Goal: Task Accomplishment & Management: Manage account settings

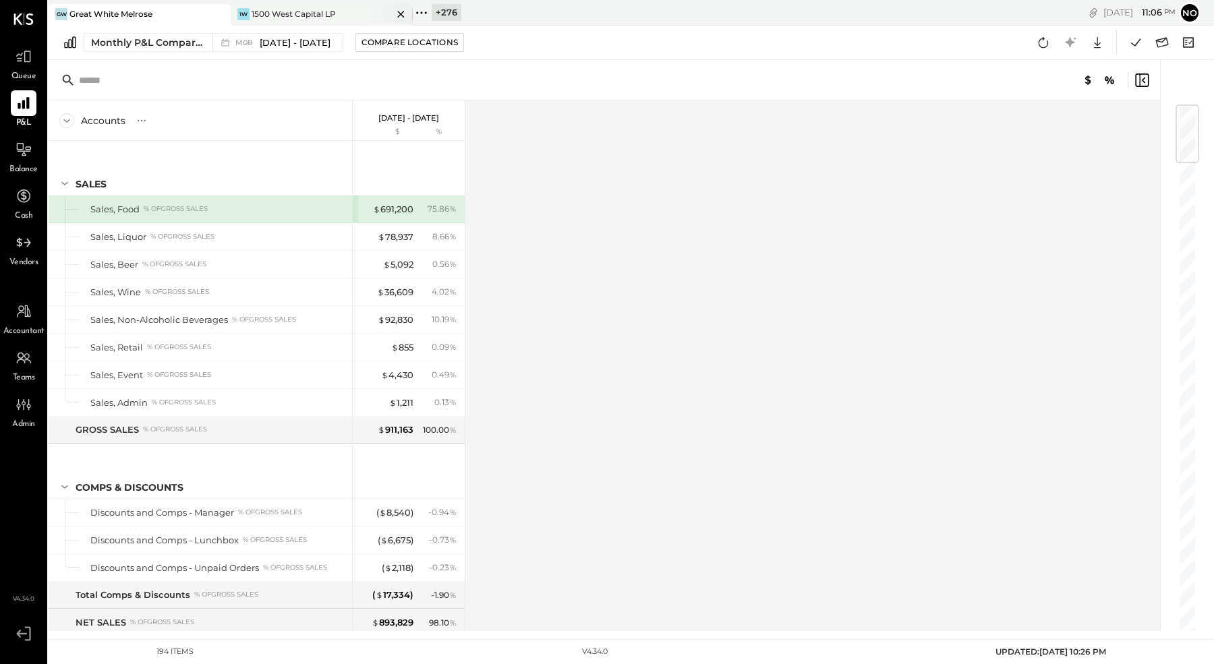
click at [280, 16] on div "1500 West Capital LP" at bounding box center [294, 13] width 84 height 11
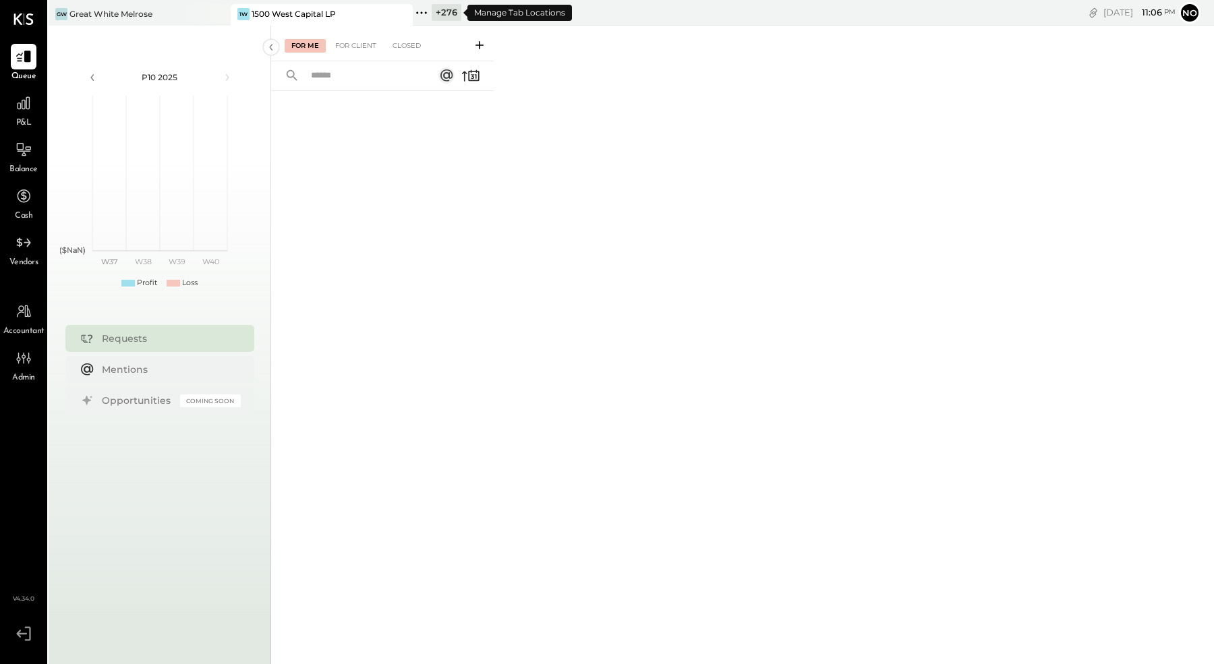
click at [418, 16] on icon at bounding box center [422, 13] width 18 height 18
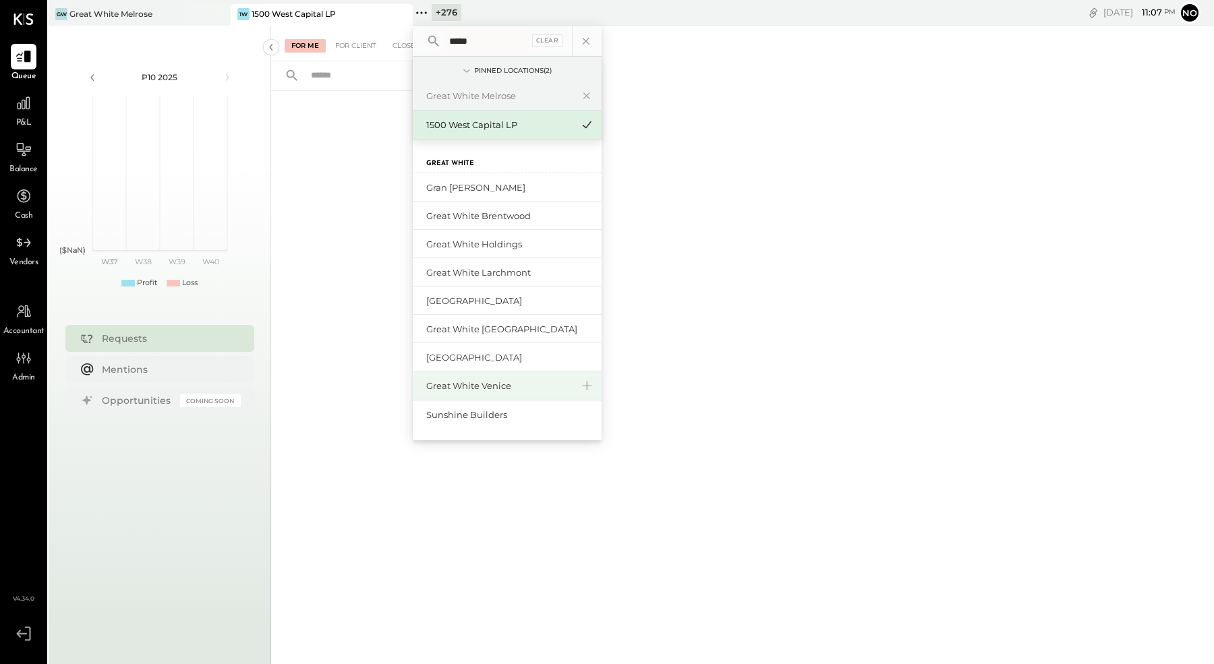
type input "*****"
click at [503, 388] on div "Great White Venice" at bounding box center [499, 386] width 146 height 13
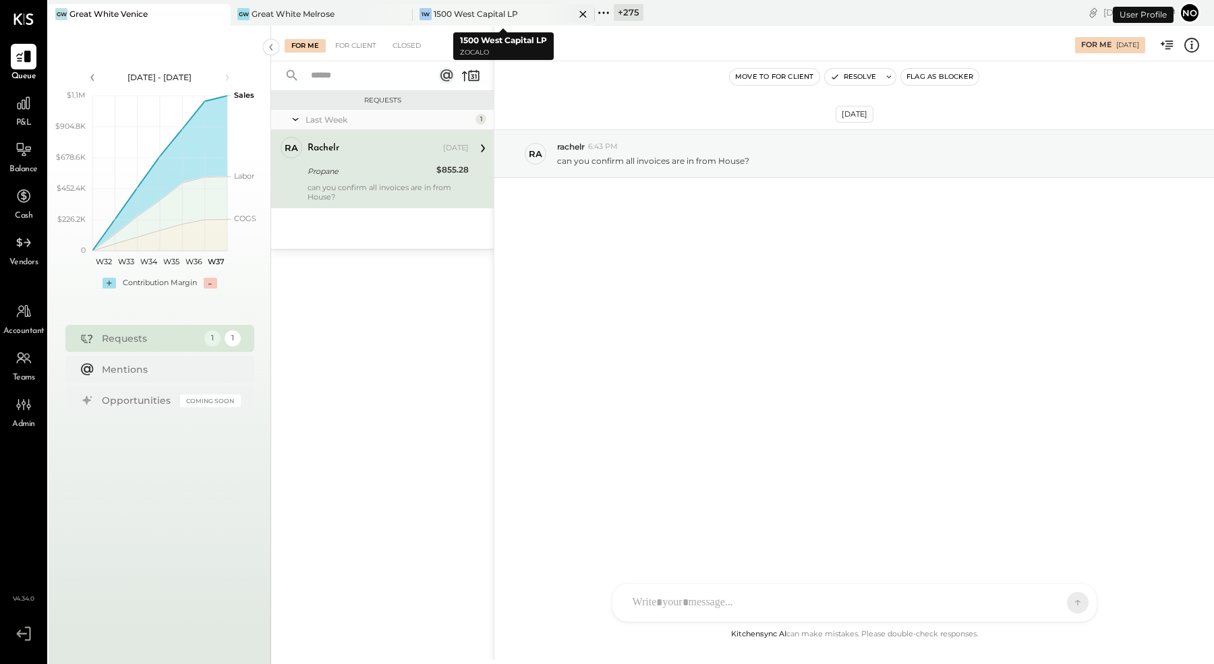
click at [585, 13] on icon at bounding box center [582, 14] width 17 height 16
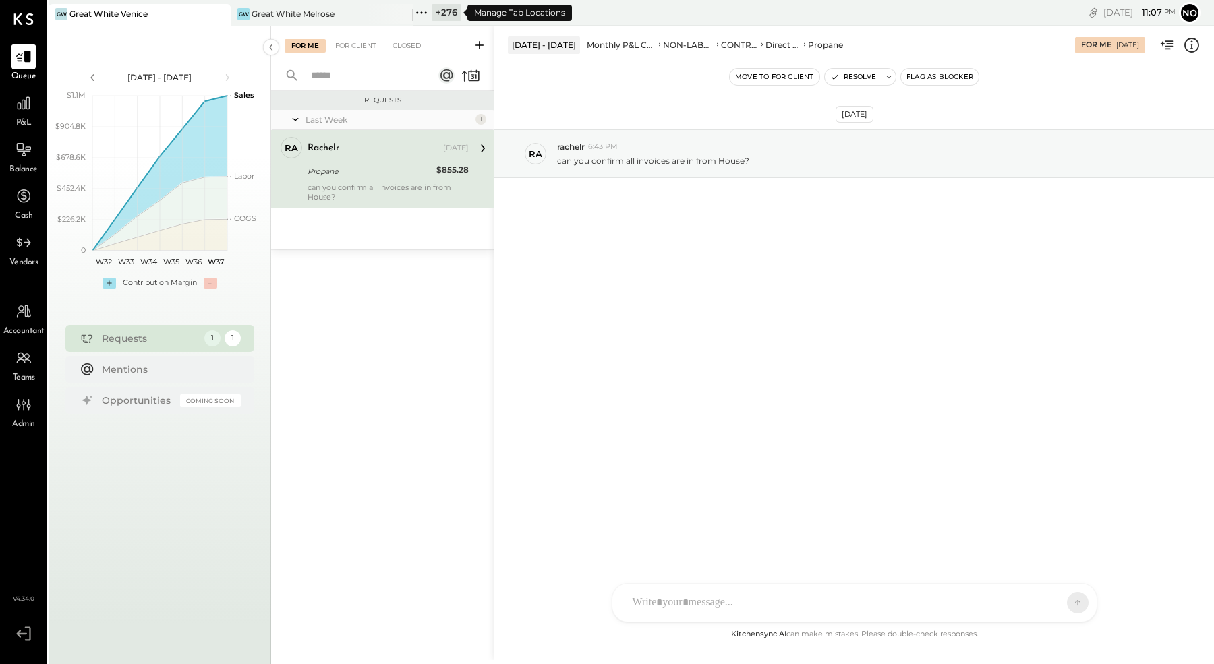
click at [422, 13] on icon at bounding box center [422, 13] width 18 height 18
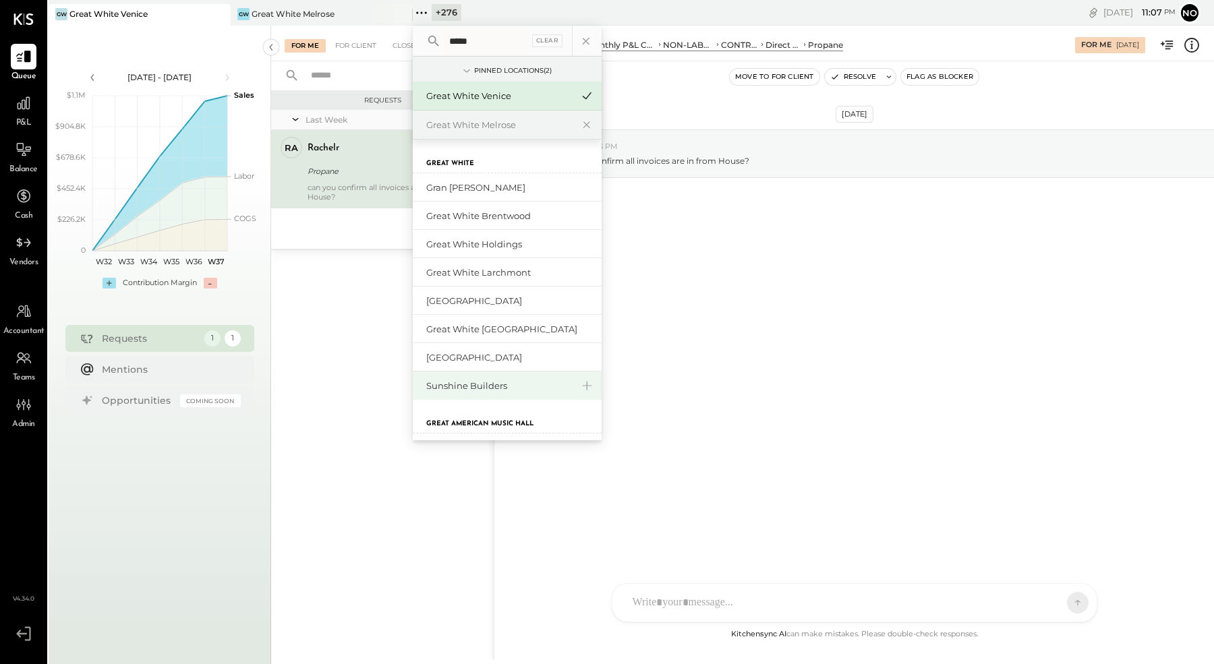
scroll to position [31, 0]
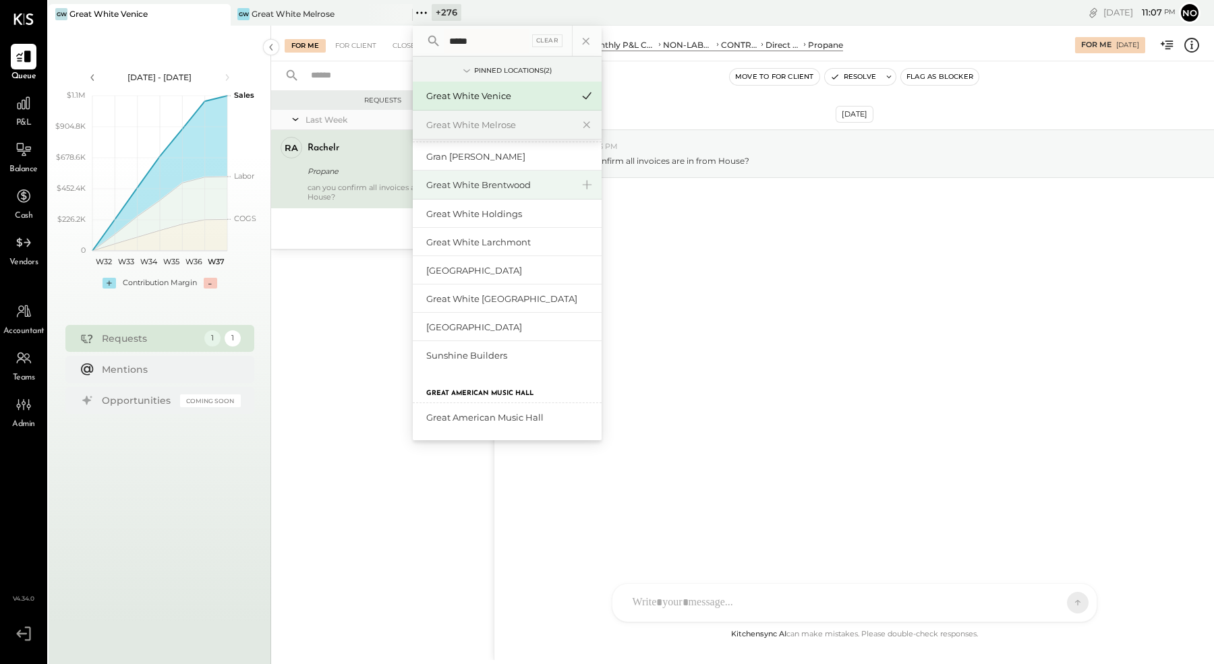
type input "*****"
click at [514, 190] on div "Great White Brentwood" at bounding box center [507, 185] width 189 height 29
click at [497, 185] on div "Great White Brentwood" at bounding box center [499, 185] width 146 height 13
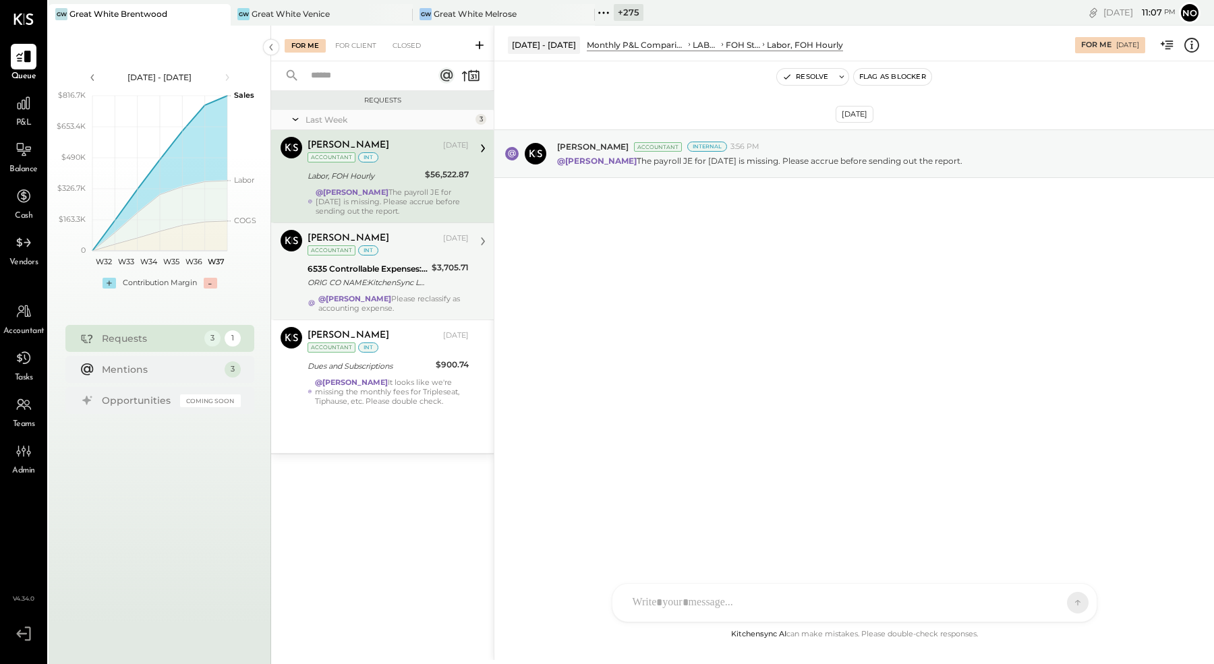
click at [396, 272] on div "6535 Controllable Expenses:General & Administrative Expenses:Computer Supplies,…" at bounding box center [367, 268] width 120 height 13
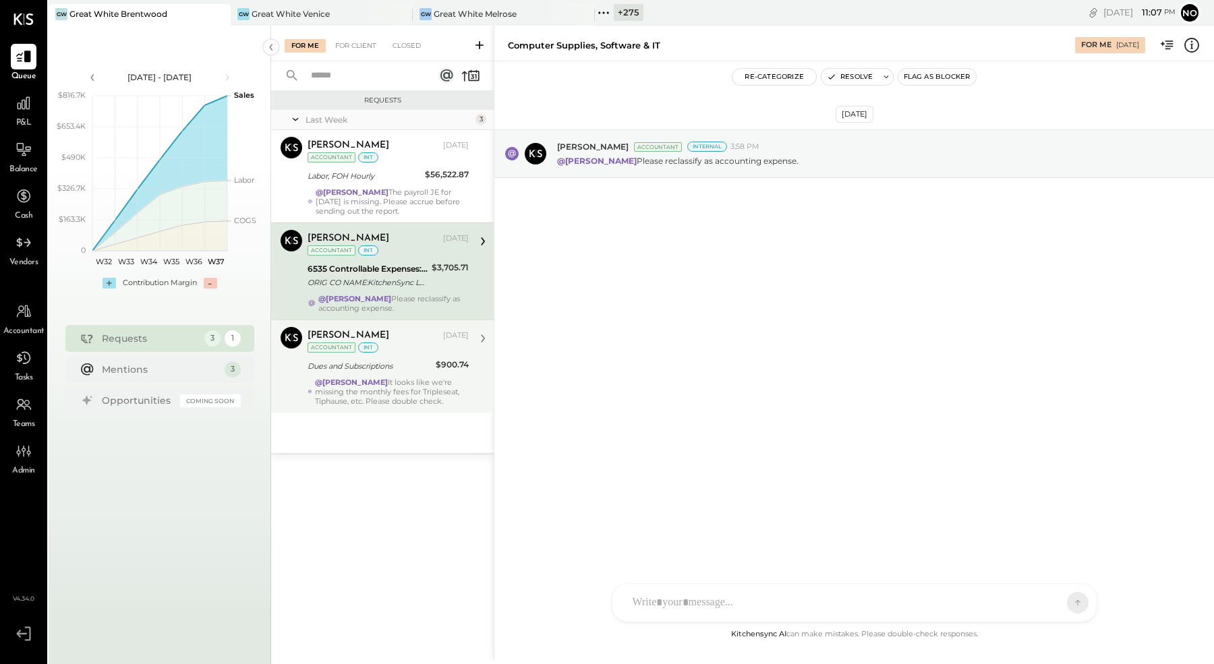
click at [417, 381] on div "@[PERSON_NAME] It looks like we're missing the monthly fees for Tripleseat, Tip…" at bounding box center [392, 392] width 154 height 28
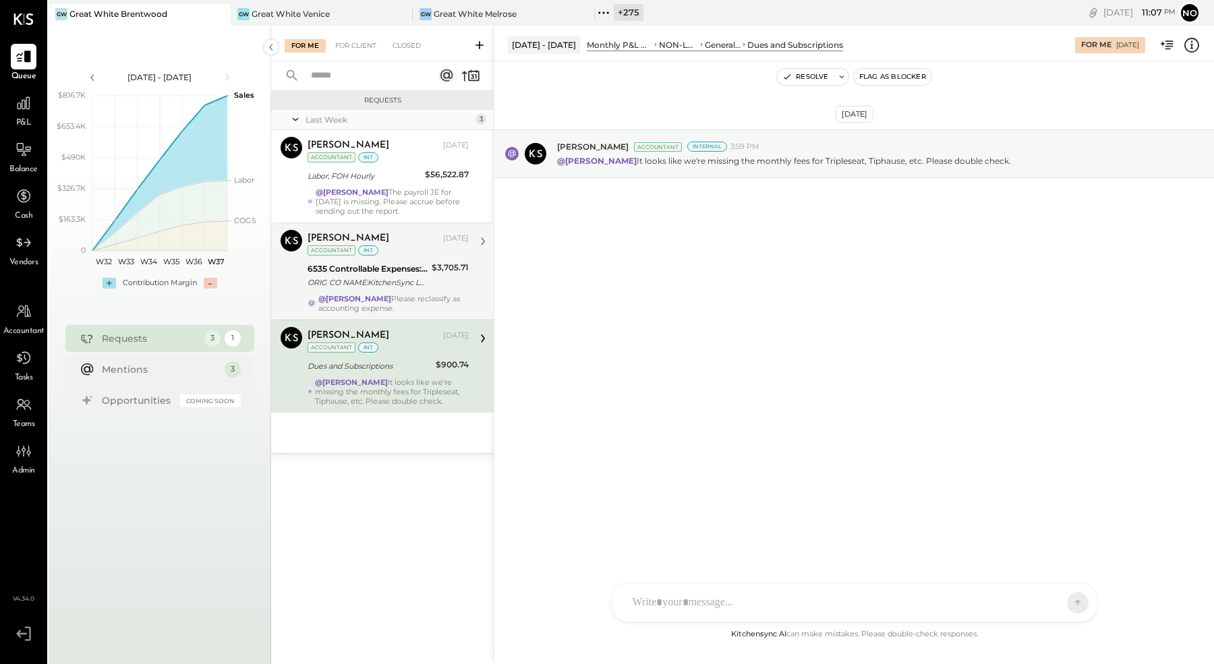
click at [423, 294] on div "@[PERSON_NAME] Please reclassify as accounting expense." at bounding box center [393, 303] width 150 height 19
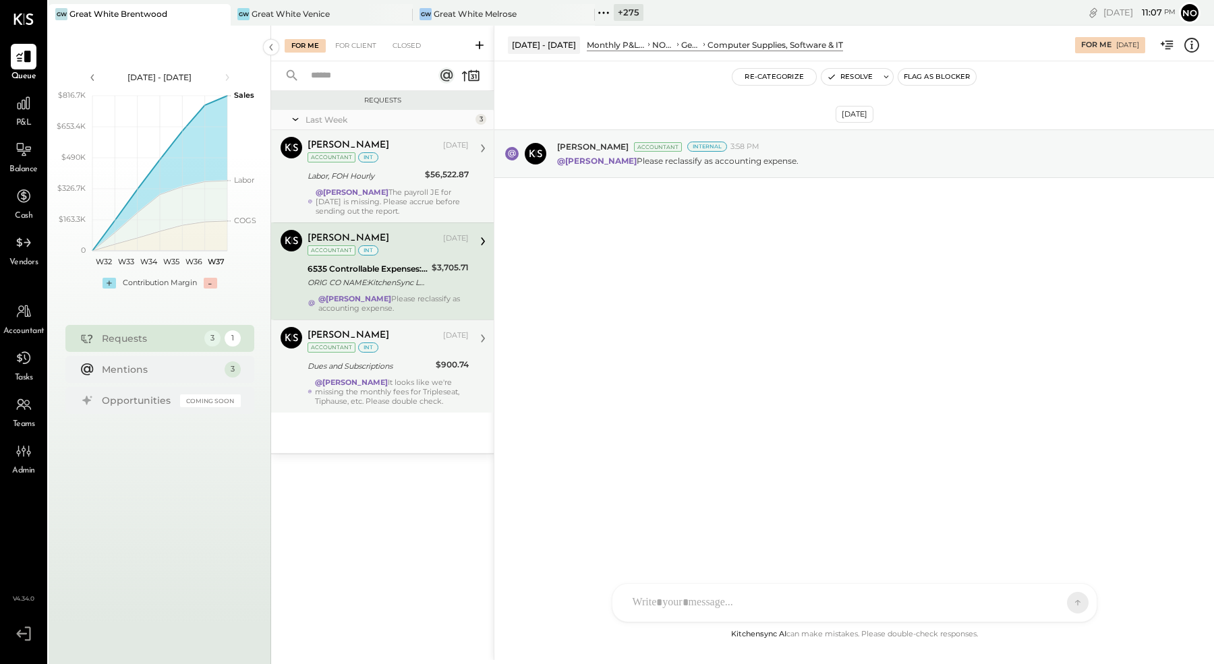
click at [401, 179] on div "Labor, FOH Hourly" at bounding box center [363, 175] width 113 height 13
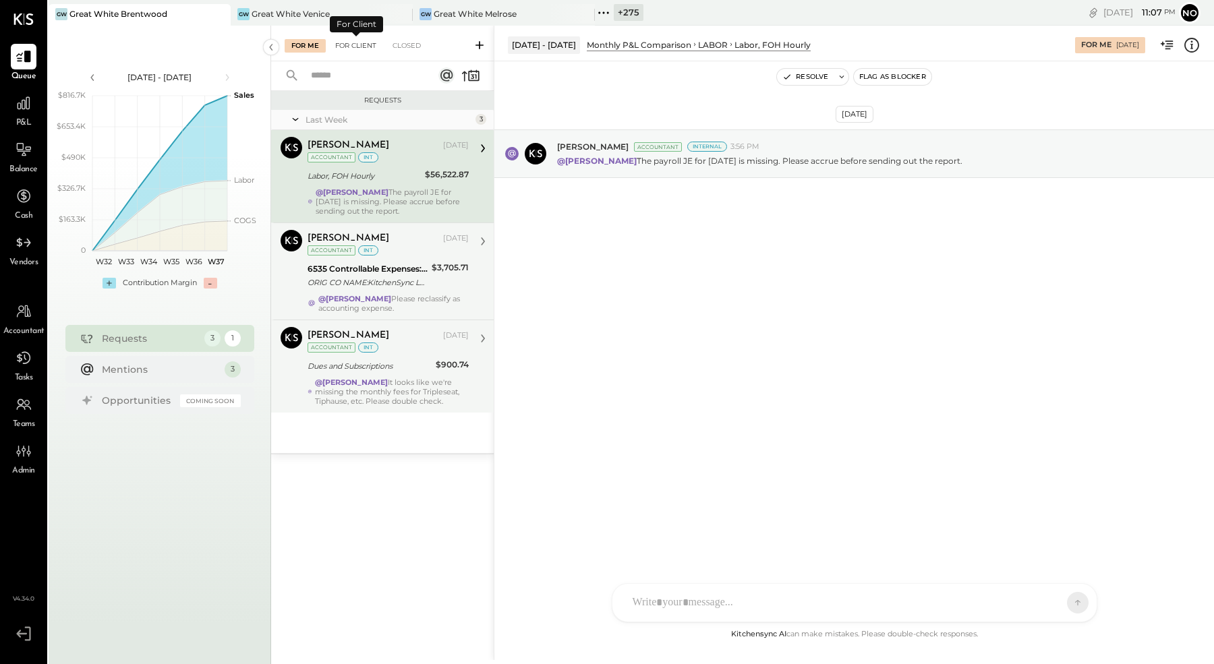
click at [366, 42] on div "For Client" at bounding box center [355, 45] width 55 height 13
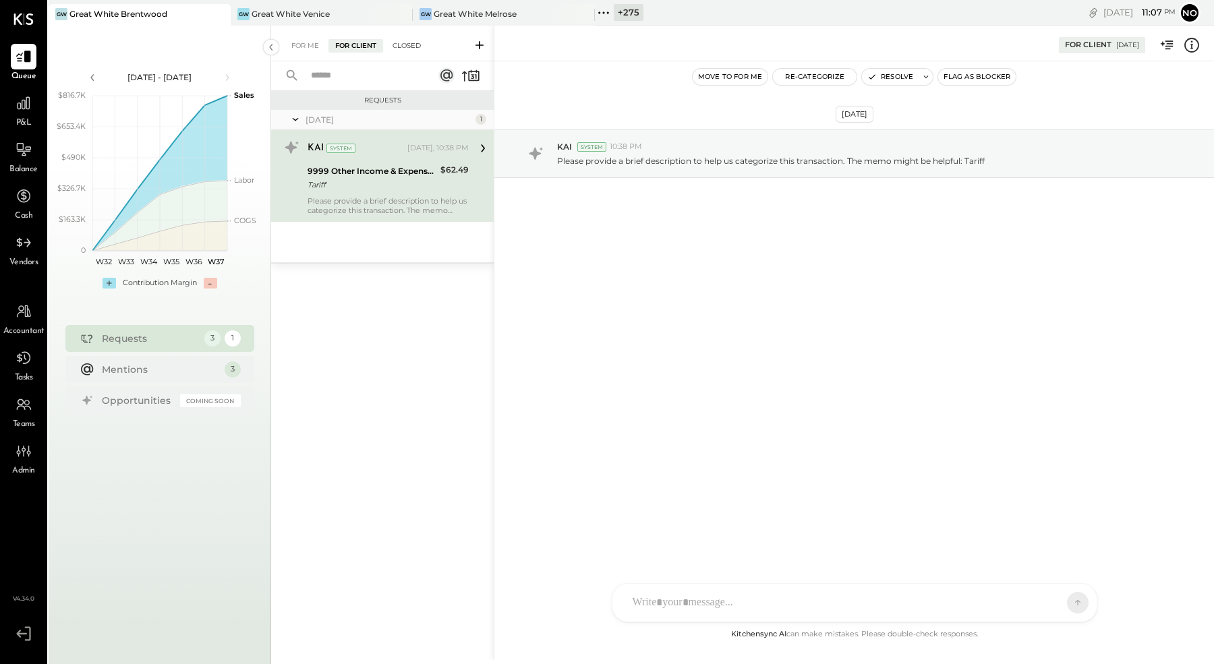
click at [414, 47] on div "Closed" at bounding box center [407, 45] width 42 height 13
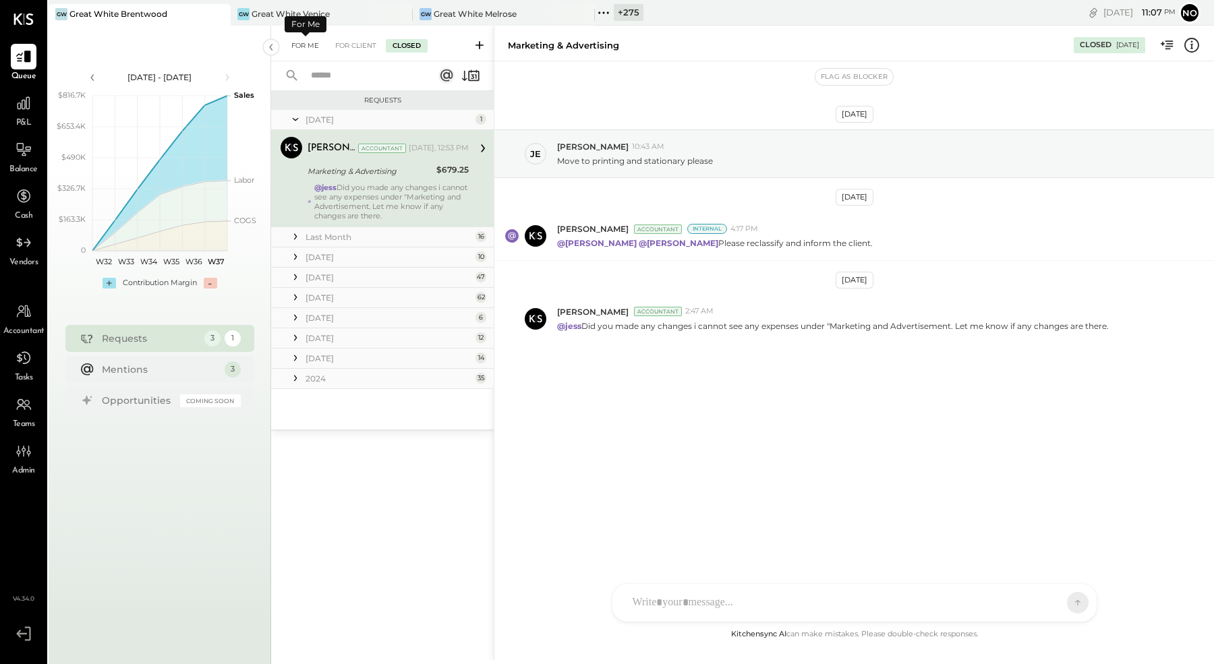
click at [296, 45] on div "For Me" at bounding box center [305, 45] width 41 height 13
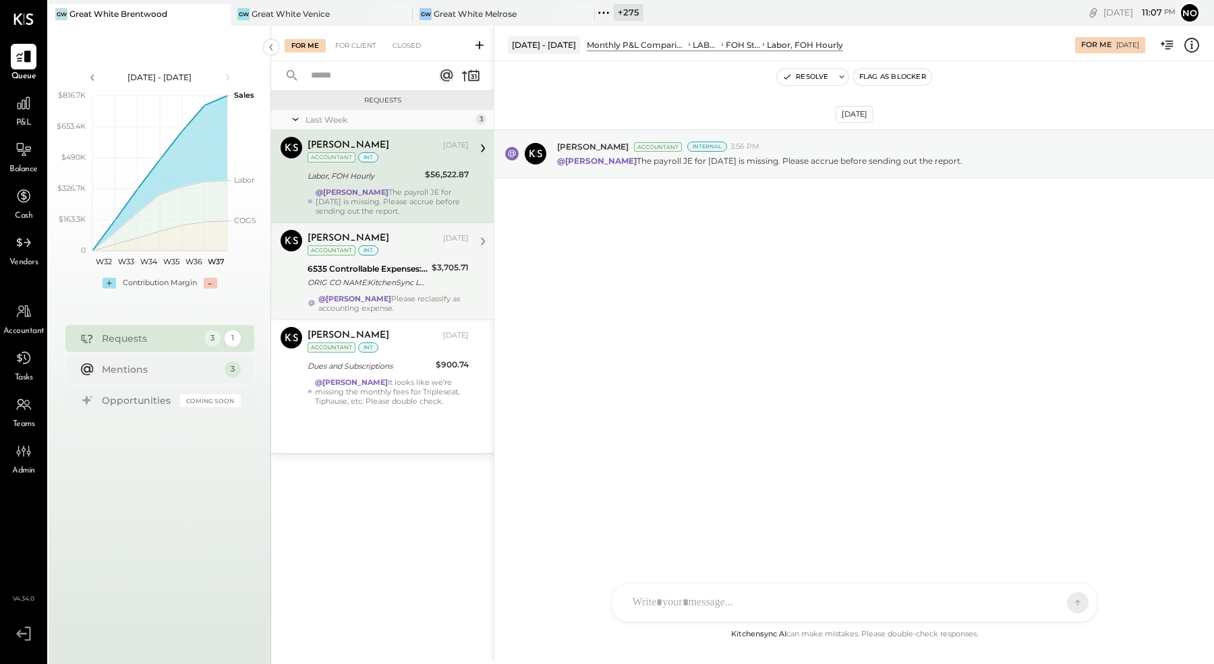
click at [337, 286] on div "ORIG CO NAME:KitchenSync LLC ORIG ID:XXXXXX5317 DESC DATE: CO ENTRY DESCR:[DOMA…" at bounding box center [367, 282] width 120 height 13
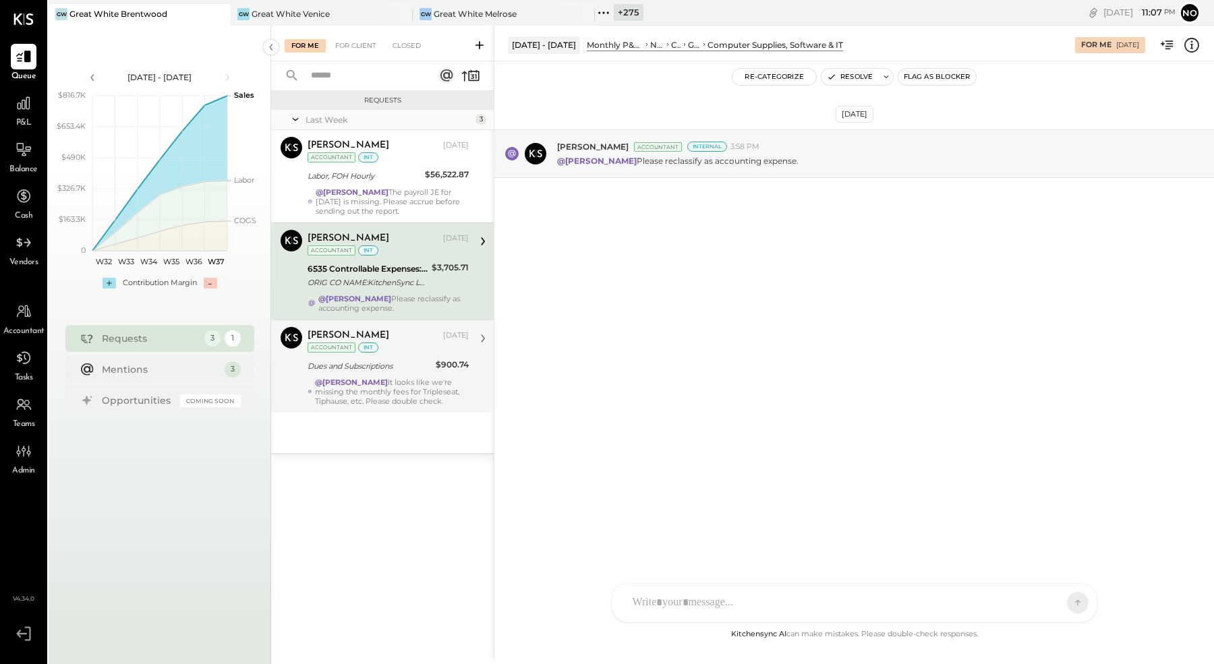
click at [370, 382] on strong "@[PERSON_NAME]" at bounding box center [351, 382] width 73 height 9
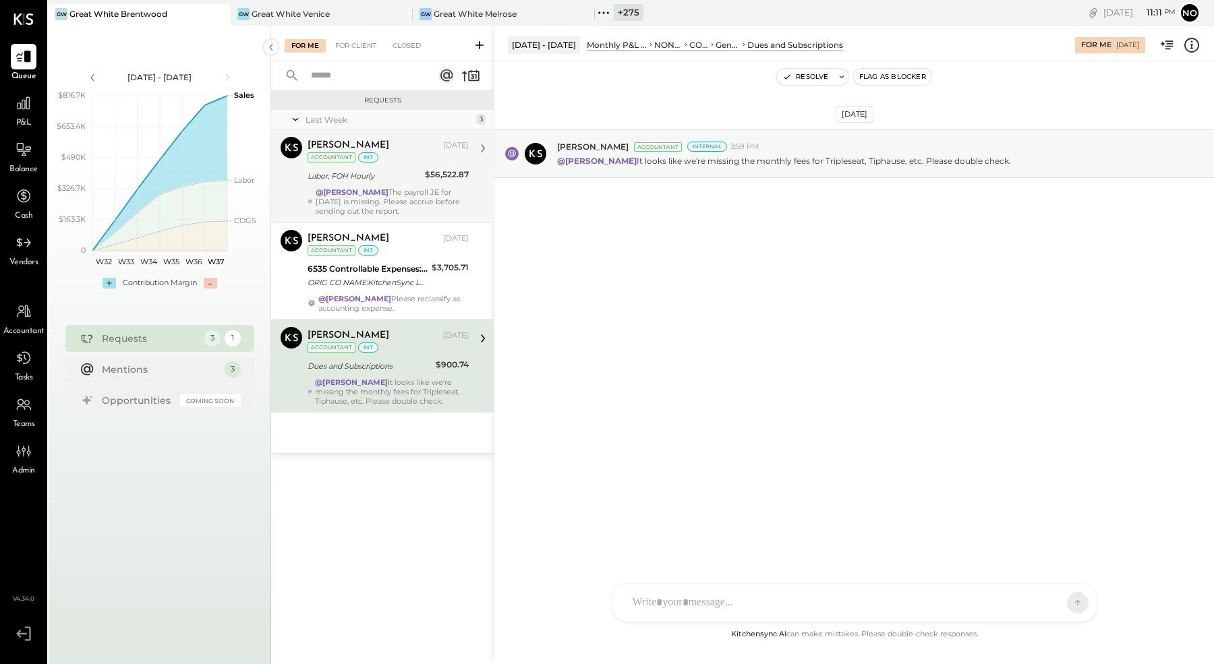
click at [395, 187] on div "@[PERSON_NAME] The payroll JE for [DATE] is missing. Please accrue before sendi…" at bounding box center [392, 201] width 153 height 28
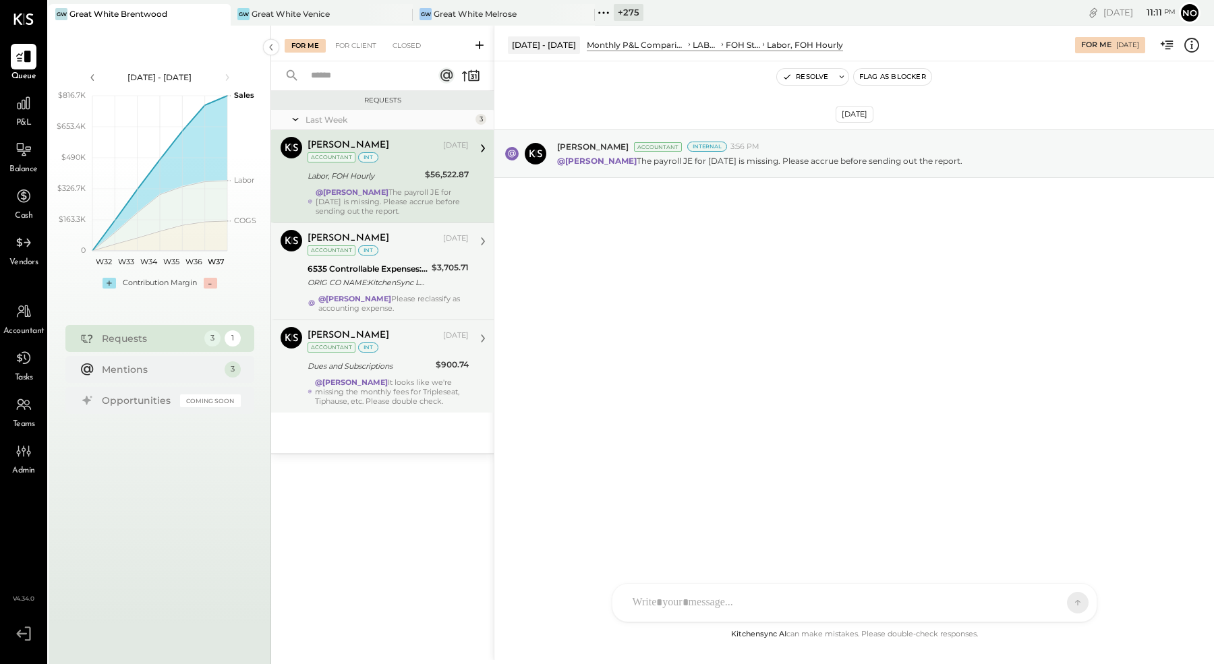
click at [405, 282] on div "ORIG CO NAME:KitchenSync LLC ORIG ID:XXXXXX5317 DESC DATE: CO ENTRY DESCR:[DOMA…" at bounding box center [367, 282] width 120 height 13
